Goal: Task Accomplishment & Management: Manage account settings

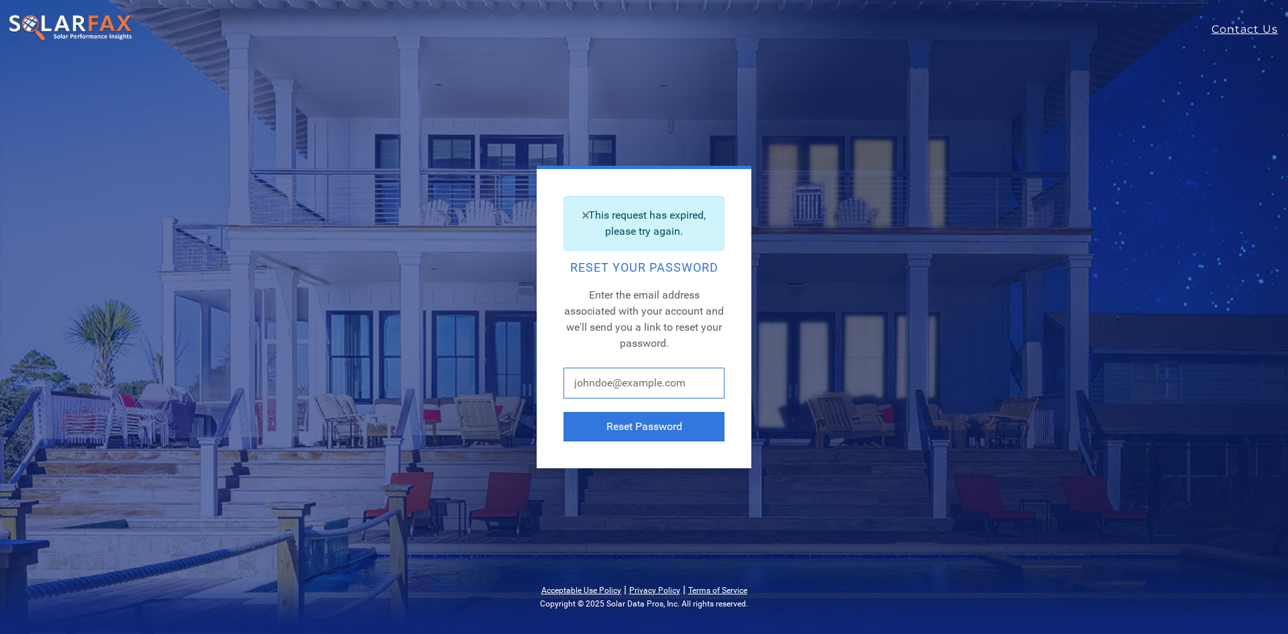
click at [630, 388] on input "text" at bounding box center [643, 383] width 161 height 31
type input "[EMAIL_ADDRESS][DOMAIN_NAME]"
click at [650, 431] on button "Reset Password" at bounding box center [643, 427] width 161 height 30
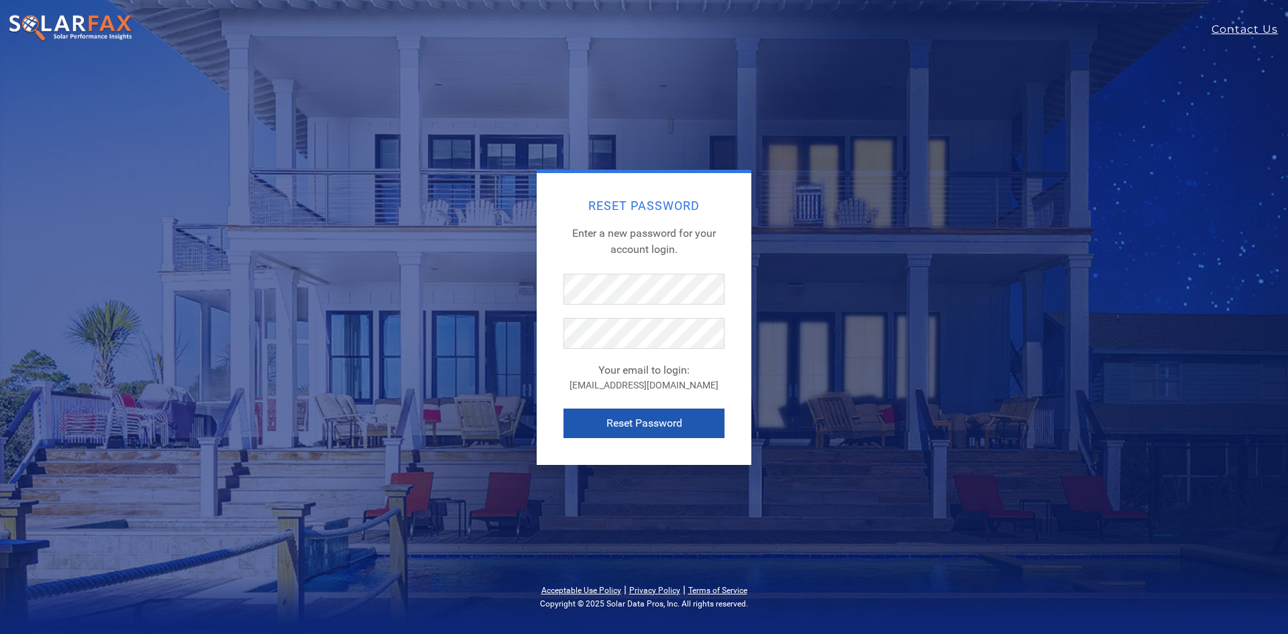
click at [608, 425] on button "Reset Password" at bounding box center [643, 423] width 161 height 30
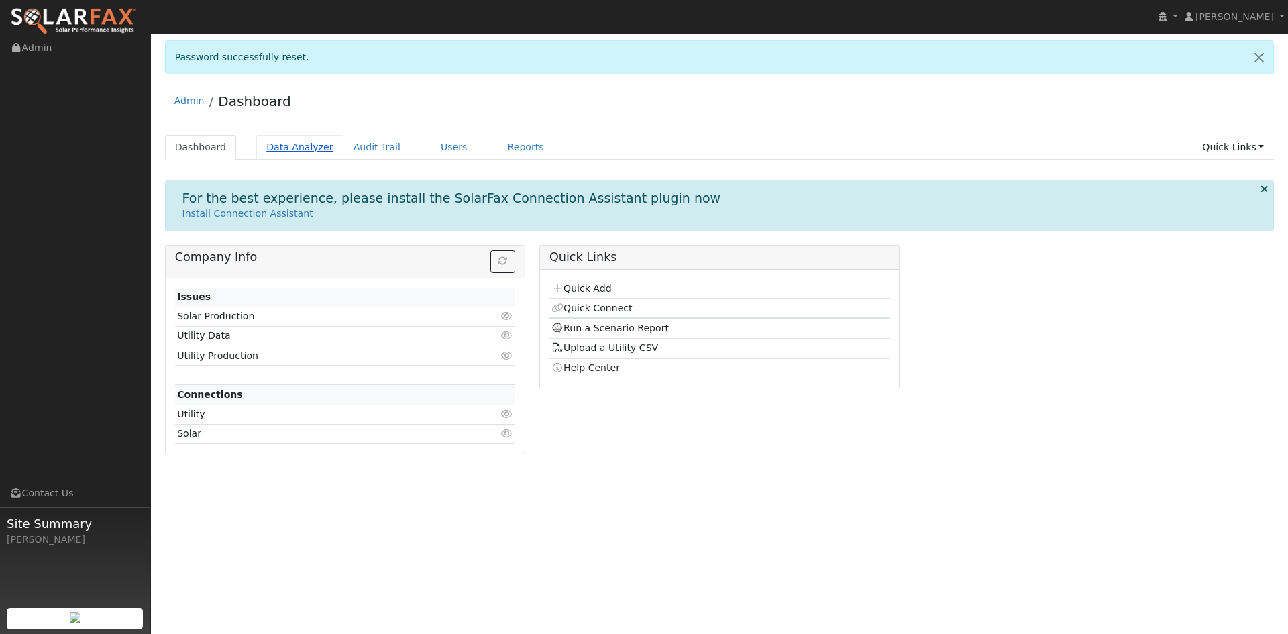
click at [308, 148] on link "Data Analyzer" at bounding box center [299, 147] width 87 height 25
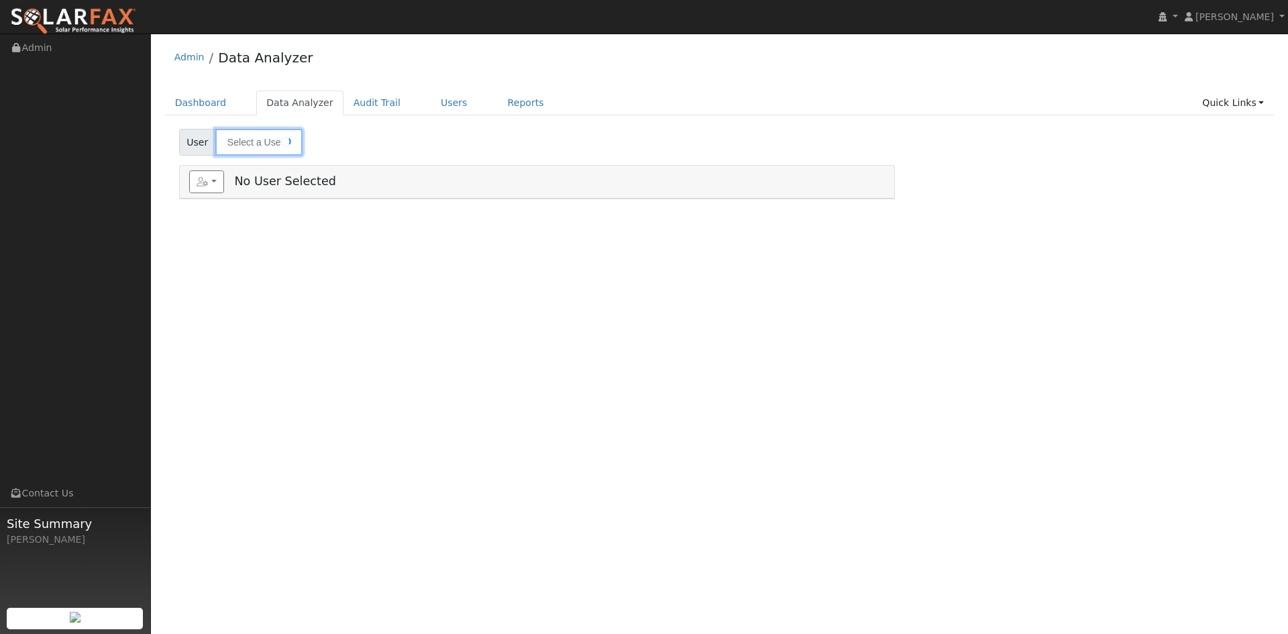
type input "[PERSON_NAME]"
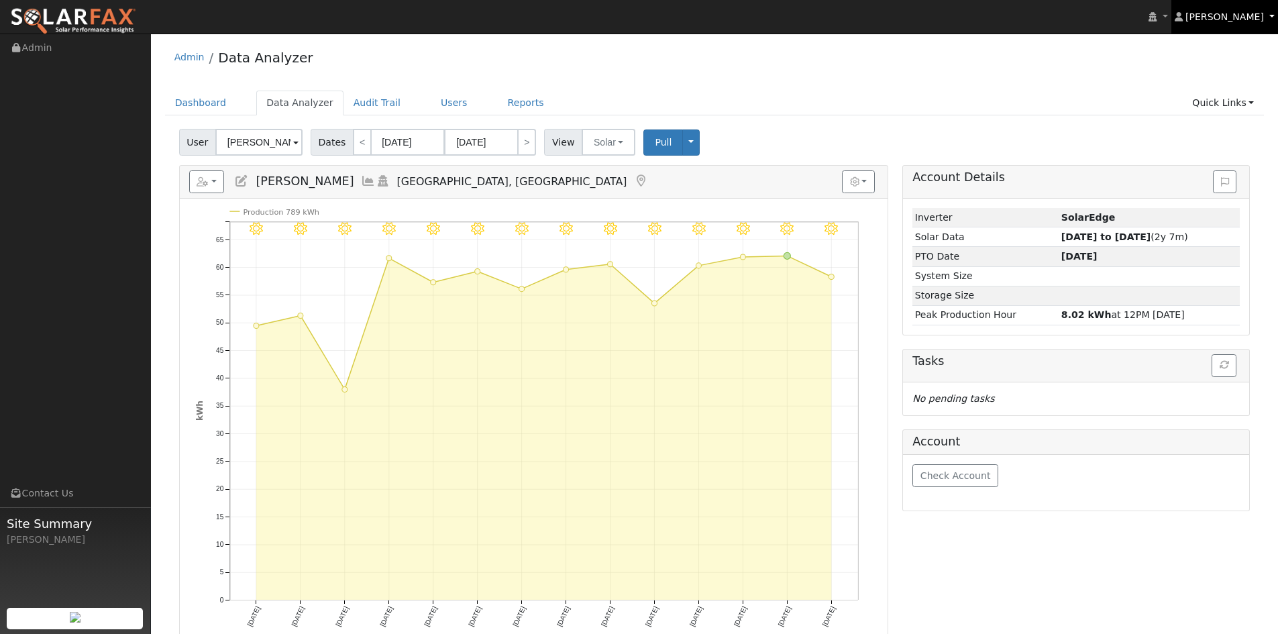
click at [1226, 15] on span "[PERSON_NAME]" at bounding box center [1224, 16] width 78 height 11
click at [1203, 49] on link "Profile" at bounding box center [1222, 49] width 110 height 19
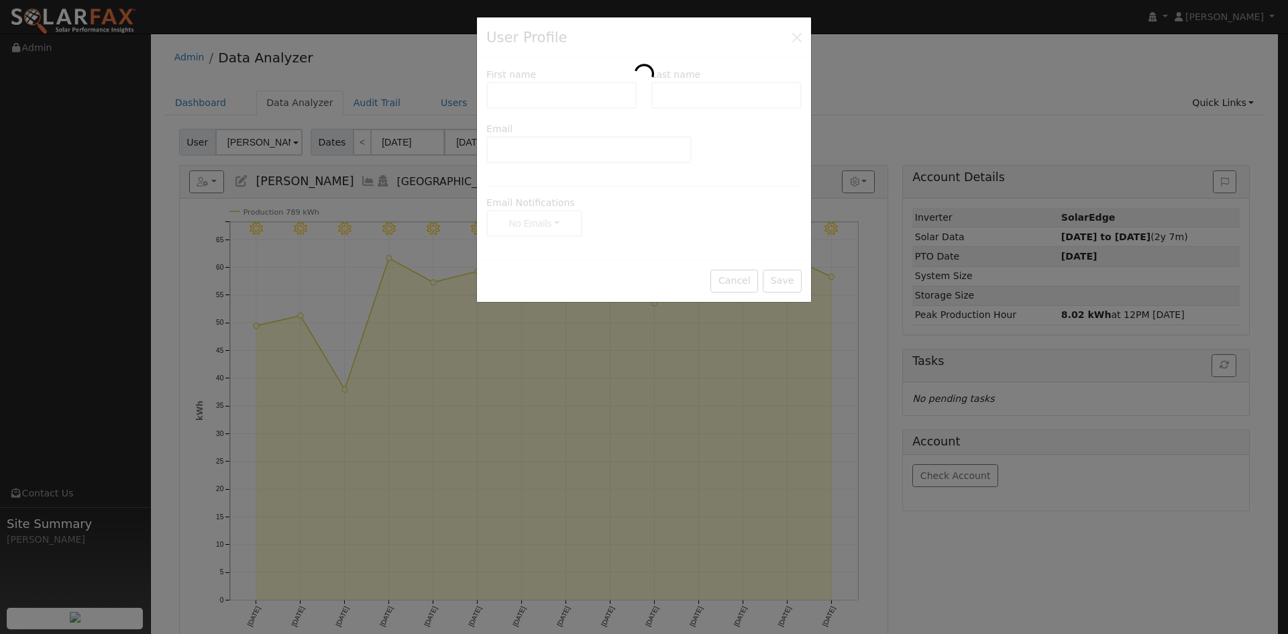
type input "Ben"
type input "[PERSON_NAME]"
type input "[EMAIL_ADDRESS][DOMAIN_NAME]"
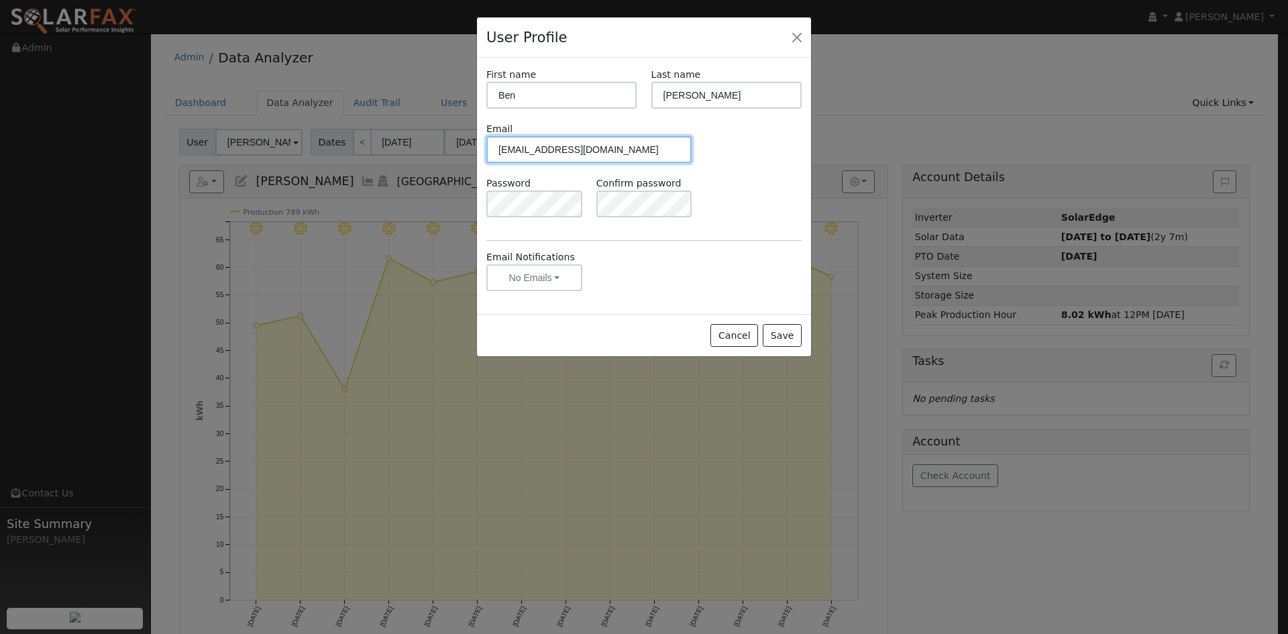
click at [495, 147] on input "[EMAIL_ADDRESS][DOMAIN_NAME]" at bounding box center [588, 149] width 205 height 27
click at [802, 36] on button "Close" at bounding box center [796, 37] width 19 height 19
